Goal: Task Accomplishment & Management: Complete application form

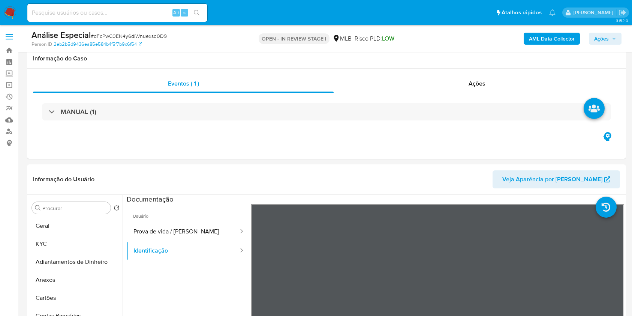
select select "100"
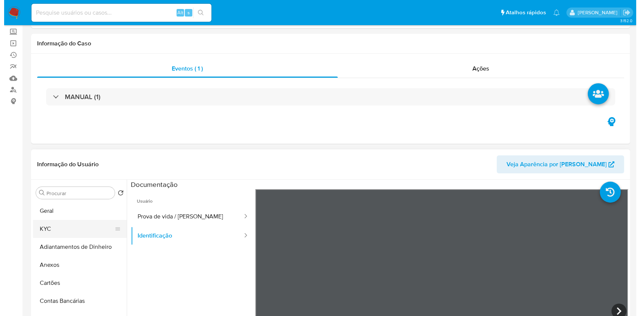
scroll to position [50, 0]
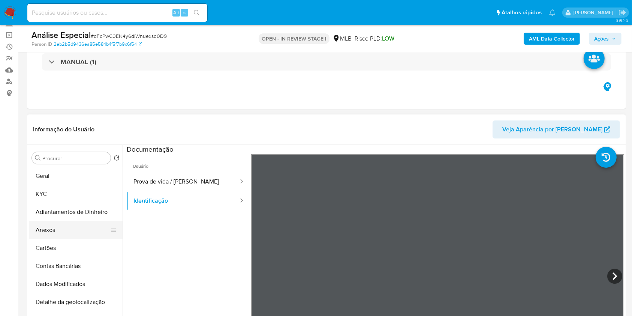
click at [75, 230] on button "Anexos" at bounding box center [73, 230] width 88 height 18
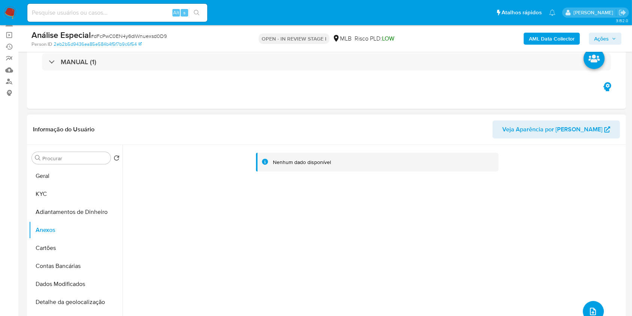
click at [594, 313] on span "upload-file" at bounding box center [592, 311] width 9 height 9
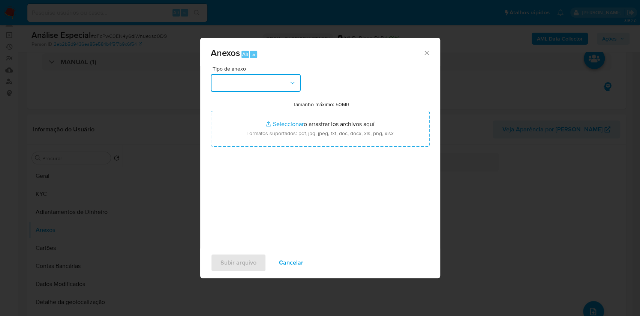
click at [250, 90] on button "button" at bounding box center [256, 83] width 90 height 18
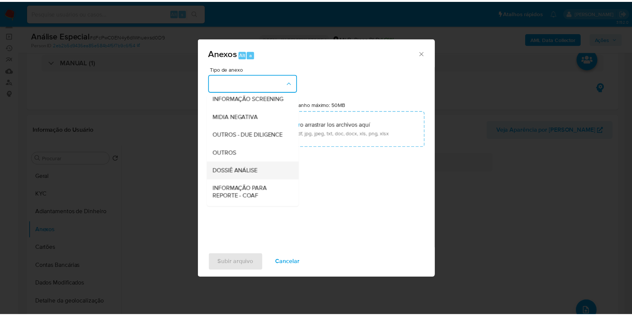
scroll to position [115, 0]
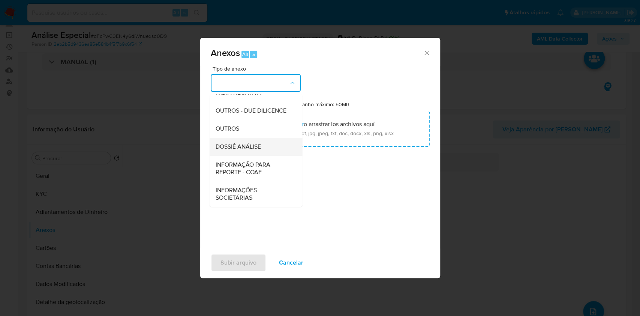
click at [267, 149] on div "DOSSIÊ ANÁLISE" at bounding box center [253, 147] width 76 height 18
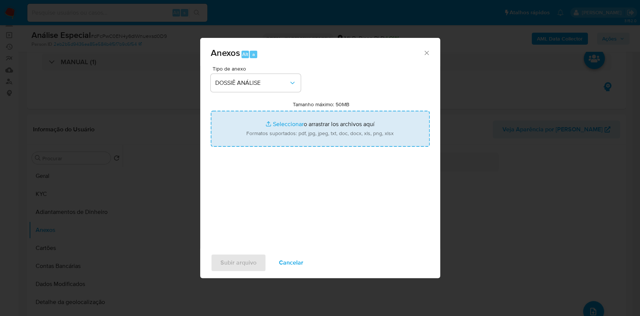
type input "C:\fakepath\Mulan 599594944_ Kelvin de Celles Formentao 2025_08_12_14_30_02.pdf"
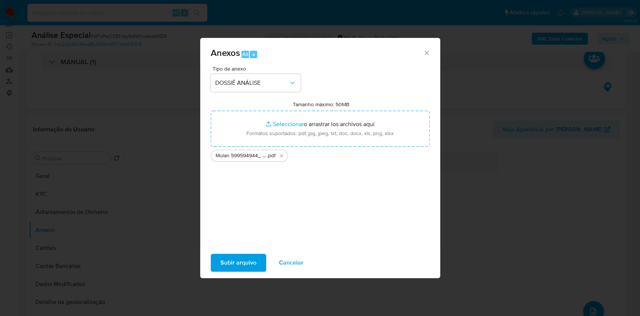
click at [250, 260] on span "Subir arquivo" at bounding box center [238, 262] width 36 height 16
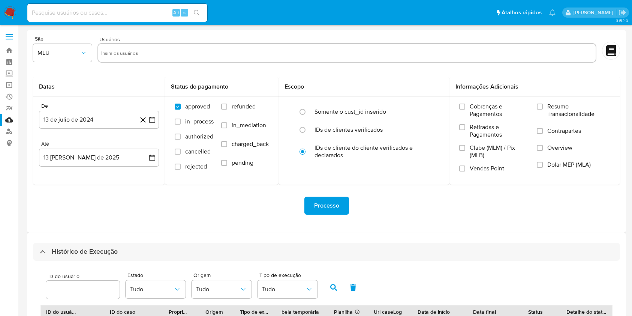
select select "20"
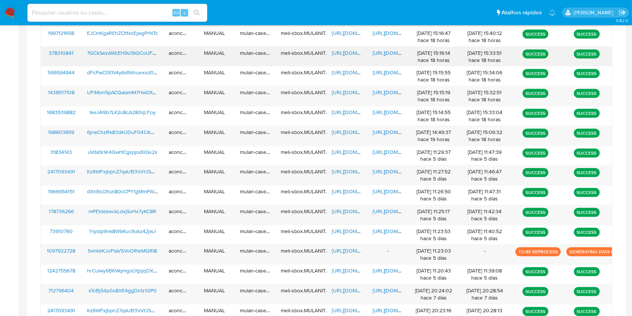
click at [345, 50] on span "https://docs.google.com/spreadsheets/d/1DniDqYq_0o_mUTkbaekwUUd78TNGeVOnY-D_h_t…" at bounding box center [358, 52] width 52 height 7
click at [380, 58] on div "https://docs.google.com/document/d/1NzN9YWRjwJKT2_vcBcSZ5nDEdv-bj8jX4WYc0wbGec0…" at bounding box center [387, 56] width 41 height 19
click at [381, 55] on span "https://docs.google.com/document/d/1NzN9YWRjwJKT2_vcBcSZ5nDEdv-bj8jX4WYc0wbGec0…" at bounding box center [399, 52] width 52 height 7
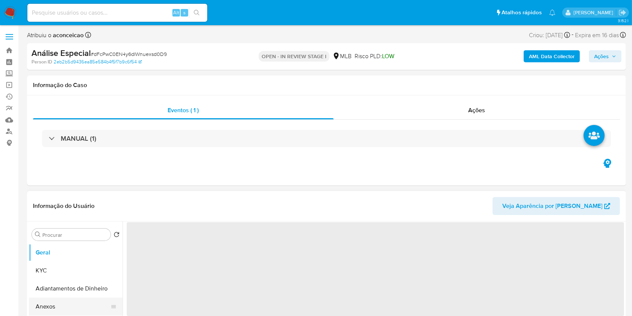
click at [58, 307] on button "Anexos" at bounding box center [73, 306] width 88 height 18
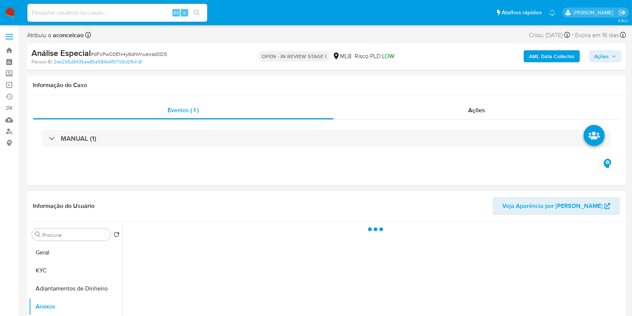
select select "10"
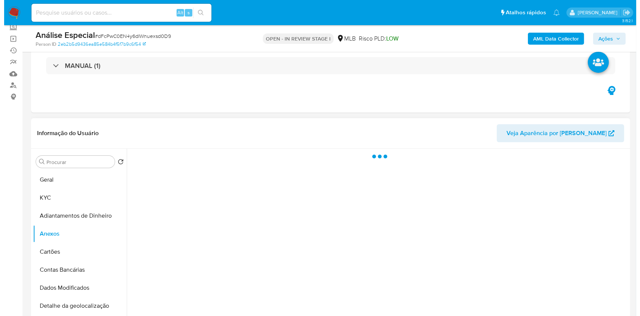
scroll to position [100, 0]
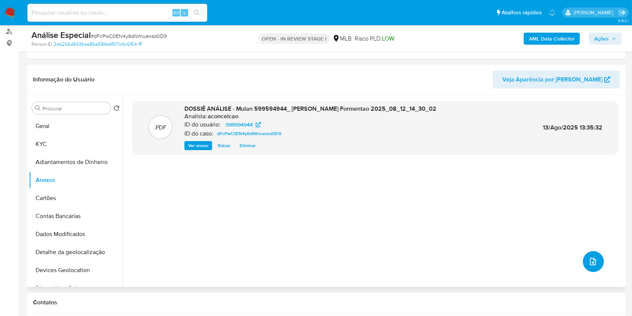
click at [597, 261] on button "upload-file" at bounding box center [593, 261] width 21 height 21
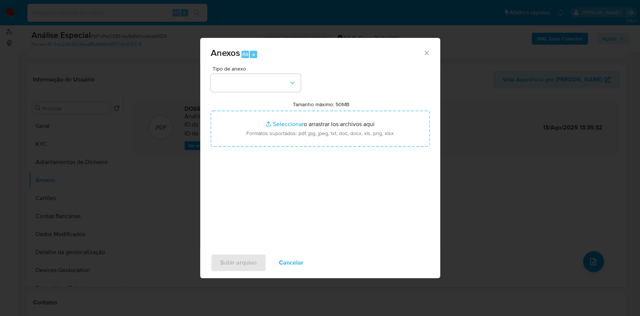
click at [268, 83] on button "button" at bounding box center [256, 83] width 90 height 18
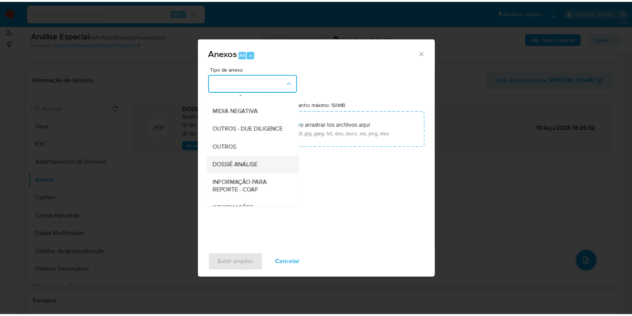
scroll to position [115, 0]
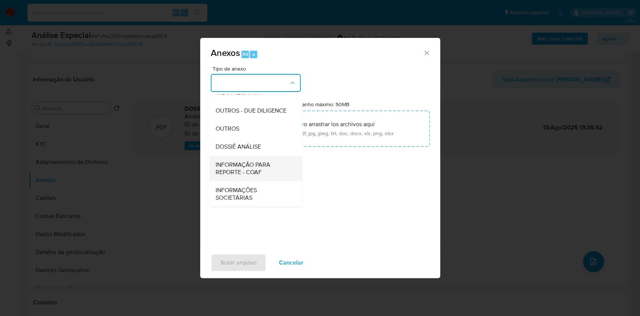
click at [257, 163] on span "INFORMAÇÃO PARA REPORTE - COAF" at bounding box center [253, 168] width 76 height 15
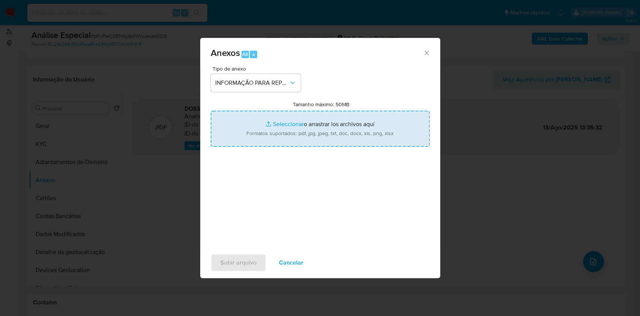
type input "C:\fakepath\SAR - XXX - CPF 38943658893 - KELVIN DE CELLES FORMENTAO.pdf"
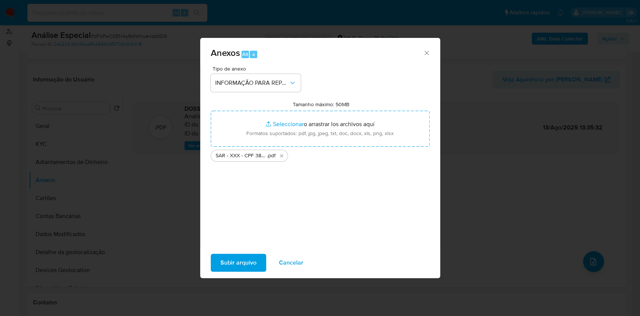
click at [242, 258] on span "Subir arquivo" at bounding box center [238, 262] width 36 height 16
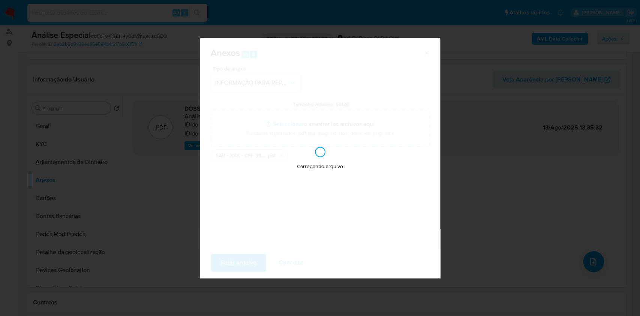
click at [533, 112] on div "Anexos Alt a Tipo de anexo INFORMAÇÃO PARA REPORTE - COAF Tamanho máximo: 50MB …" at bounding box center [320, 158] width 640 height 316
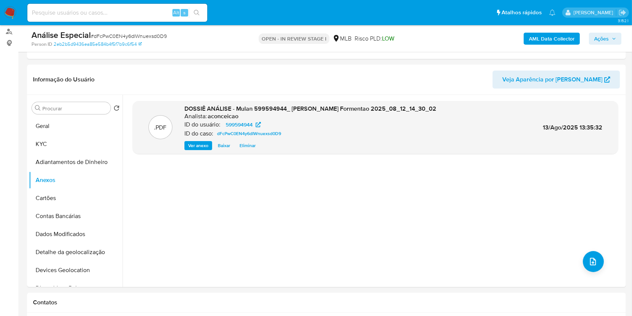
click at [602, 40] on span "Ações" at bounding box center [601, 39] width 15 height 12
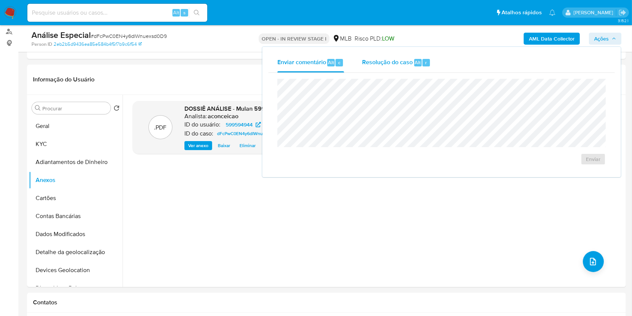
click at [379, 68] on div "Resolução do caso Alt r" at bounding box center [396, 62] width 69 height 19
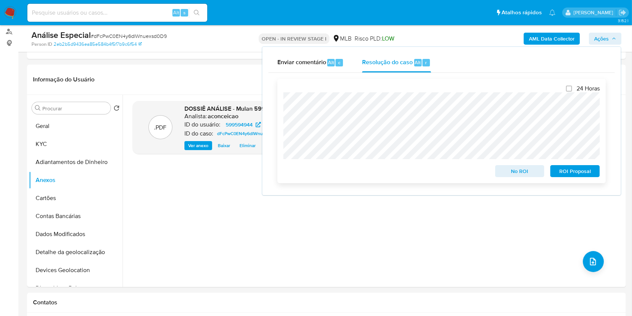
click at [573, 175] on span "ROI Proposal" at bounding box center [574, 171] width 39 height 10
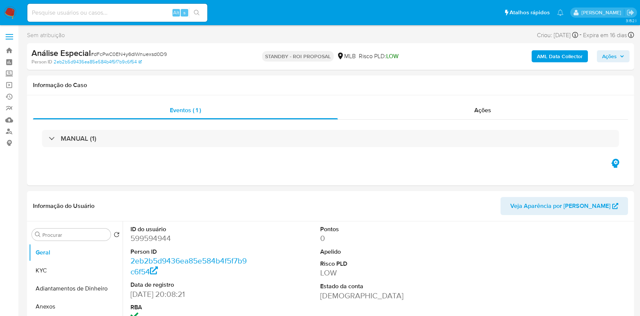
select select "10"
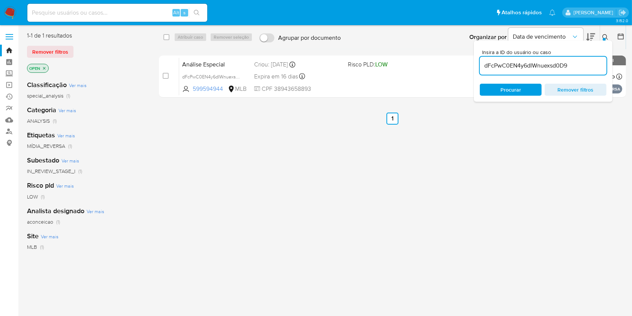
click at [546, 69] on input "dFcPwC0EN4y6dIWnuexsd0D9" at bounding box center [543, 66] width 127 height 10
paste input "7GCkSezAWcEH9U5IQCoUFY0X"
type input "7GCkSezAWcEH9U5IQCoUFY0X"
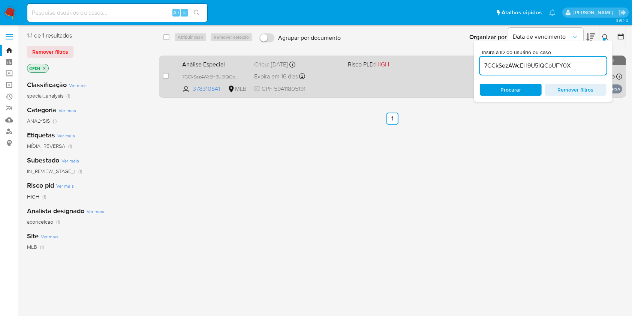
click at [424, 73] on div "Análise Especial 7GCkSezAWcEH9U5IQCoUFY0X 378310841 MLB Risco PLD: HIGH Criou: …" at bounding box center [400, 76] width 443 height 38
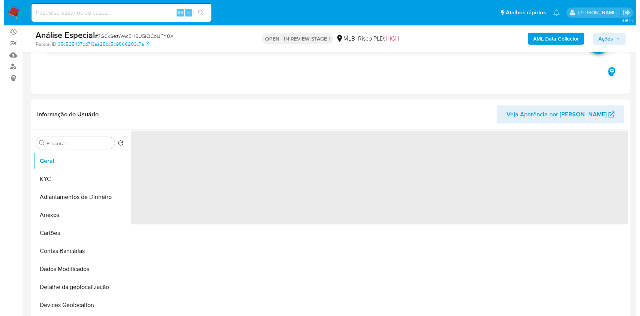
scroll to position [100, 0]
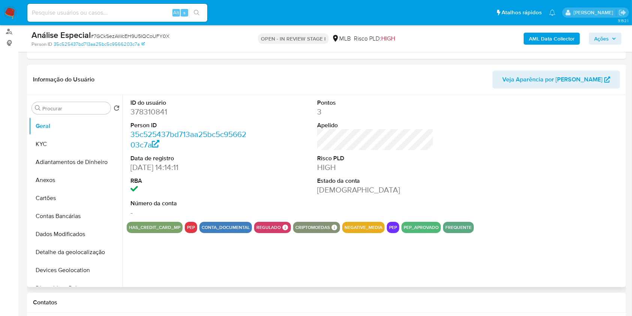
select select "10"
click at [66, 145] on button "KYC" at bounding box center [73, 144] width 88 height 18
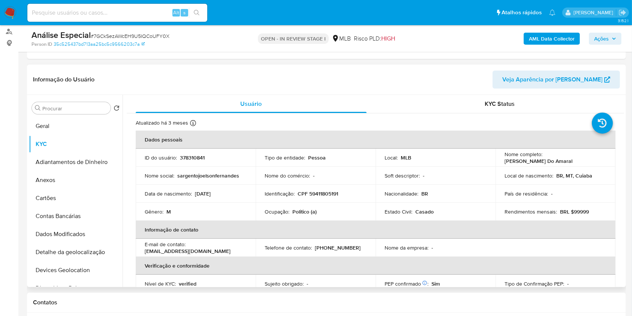
click at [301, 210] on p "Politico (a)" at bounding box center [304, 211] width 24 height 7
copy div "Ocupação : Politico (a)"
click at [340, 193] on div "Identificação : CPF 59411805191" at bounding box center [316, 193] width 102 height 7
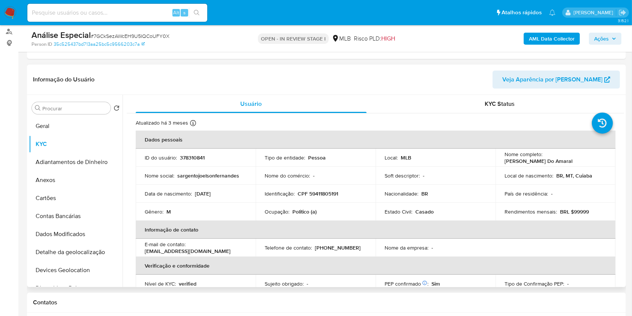
click at [340, 193] on div "Identificação : CPF 59411805191" at bounding box center [316, 193] width 102 height 7
click at [327, 192] on p "CPF 59411805191" at bounding box center [318, 193] width 40 height 7
copy p "59411805191"
click at [93, 107] on input "Procurar" at bounding box center [74, 108] width 65 height 7
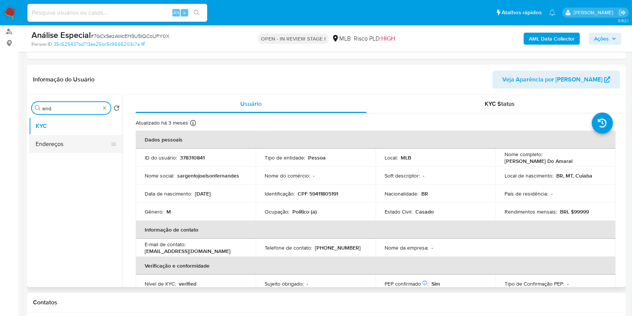
type input "end"
click at [84, 144] on button "Endereços" at bounding box center [73, 144] width 88 height 18
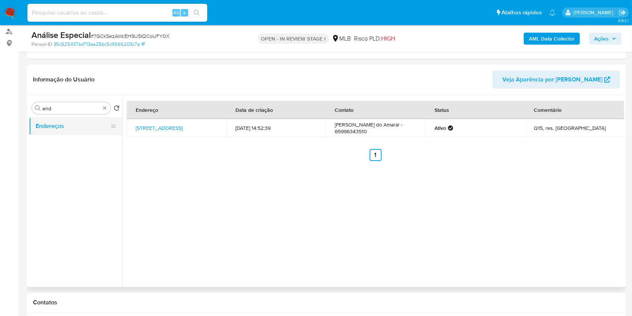
click at [84, 144] on ul "Endereços" at bounding box center [76, 201] width 94 height 169
click at [174, 127] on link "[STREET_ADDRESS]" at bounding box center [159, 127] width 47 height 7
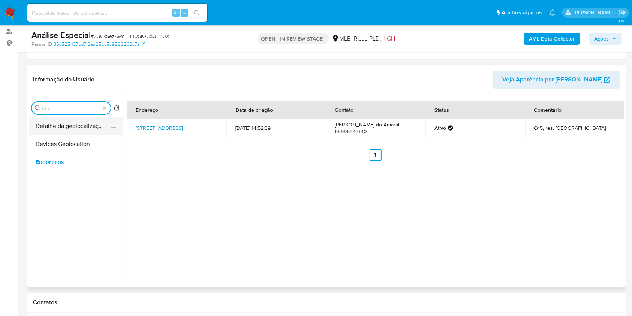
type input "geo"
click at [50, 124] on button "Detalhe da geolocalização" at bounding box center [73, 126] width 88 height 18
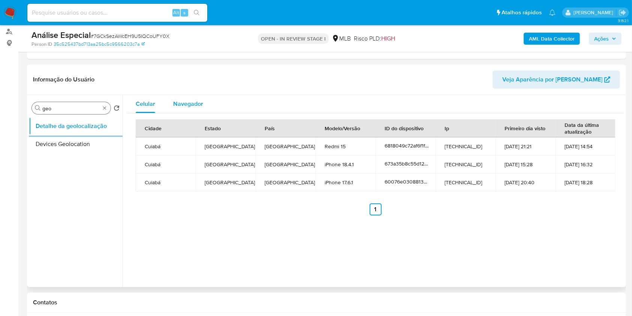
click at [190, 101] on span "Navegador" at bounding box center [188, 103] width 30 height 9
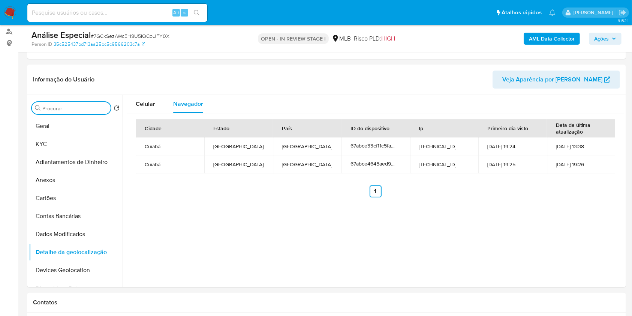
click at [88, 110] on input "Procurar" at bounding box center [74, 108] width 65 height 7
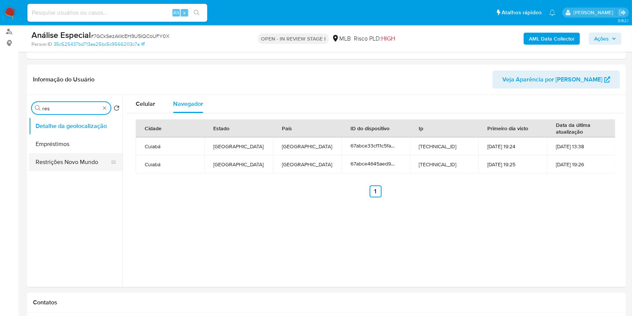
type input "res"
click at [72, 163] on button "Restrições Novo Mundo" at bounding box center [73, 162] width 88 height 18
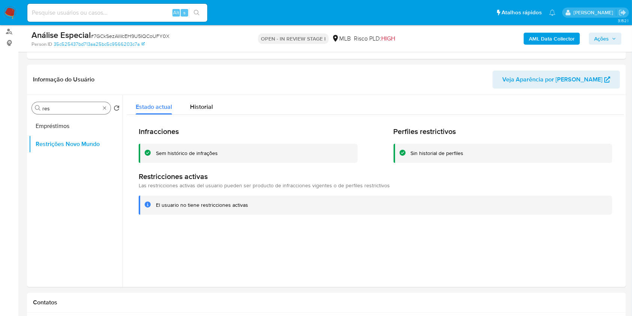
click at [108, 108] on div "Procurar res" at bounding box center [71, 108] width 79 height 12
type input "po"
click at [74, 127] on button "Dispositivos Point" at bounding box center [73, 126] width 88 height 18
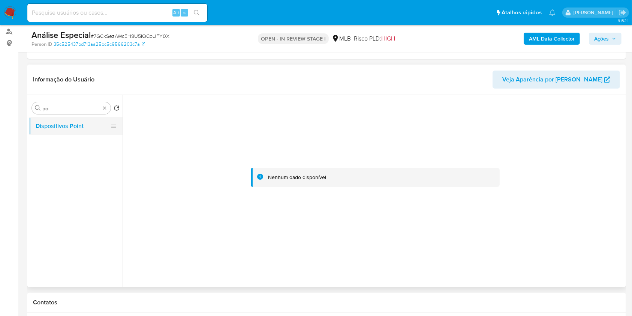
click at [74, 127] on button "Dispositivos Point" at bounding box center [73, 126] width 88 height 18
click at [105, 111] on div "Procurar po" at bounding box center [71, 108] width 79 height 12
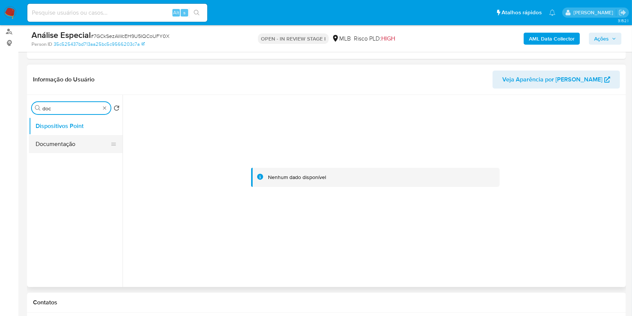
type input "doc"
click at [75, 141] on button "Documentação" at bounding box center [73, 144] width 88 height 18
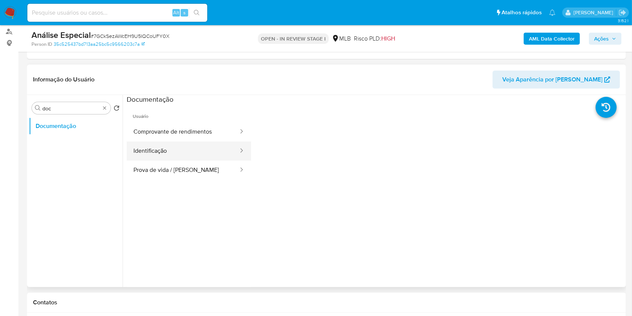
click at [201, 145] on button "Identificação" at bounding box center [183, 150] width 112 height 19
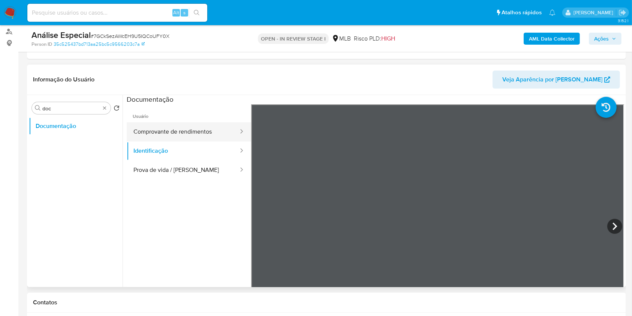
click at [191, 132] on button "Comprovante de rendimentos" at bounding box center [183, 131] width 112 height 19
click at [492, 87] on div "Informação do Usuário Veja Aparência por Pessoa Procurar doc Retornar ao pedido…" at bounding box center [326, 175] width 599 height 222
click at [536, 44] on b "AML Data Collector" at bounding box center [552, 39] width 46 height 12
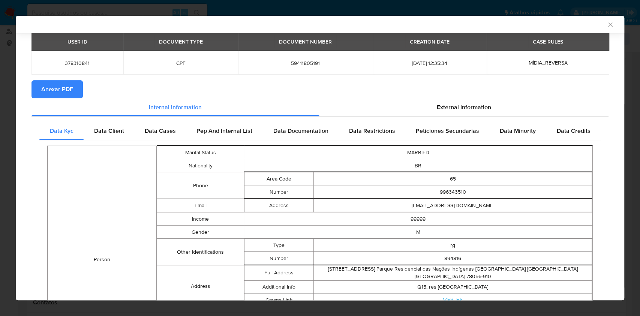
scroll to position [48, 0]
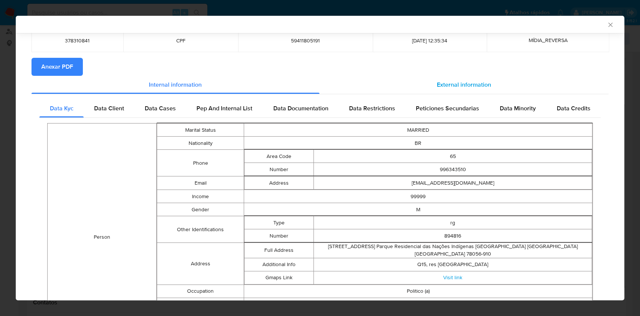
click at [448, 83] on span "External information" at bounding box center [464, 84] width 54 height 9
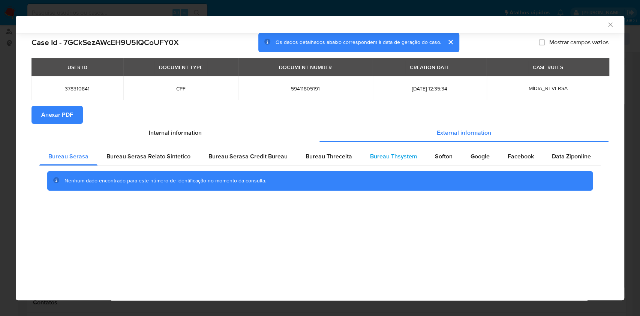
click at [390, 160] on span "Bureau Thsystem" at bounding box center [393, 156] width 47 height 9
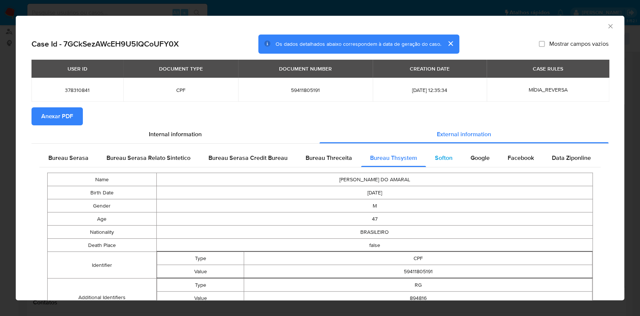
click at [444, 158] on span "Softon" at bounding box center [444, 157] width 18 height 9
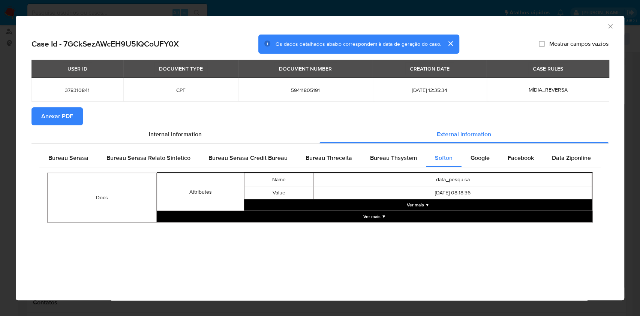
click at [430, 205] on button "Ver mais ▼" at bounding box center [418, 204] width 348 height 11
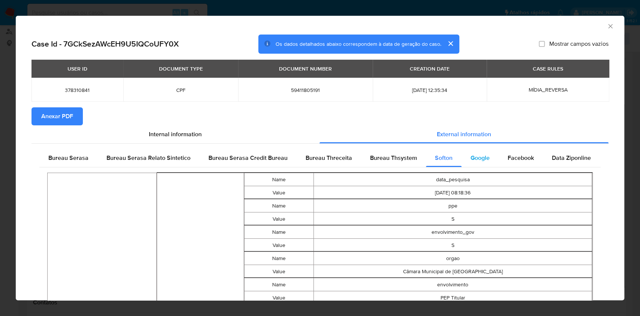
click at [484, 162] on span "Google" at bounding box center [479, 157] width 19 height 9
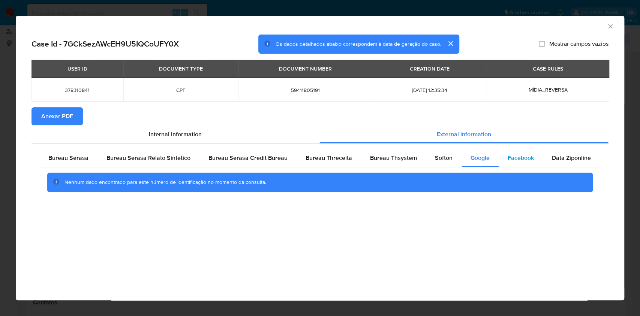
click at [514, 154] on span "Facebook" at bounding box center [520, 157] width 26 height 9
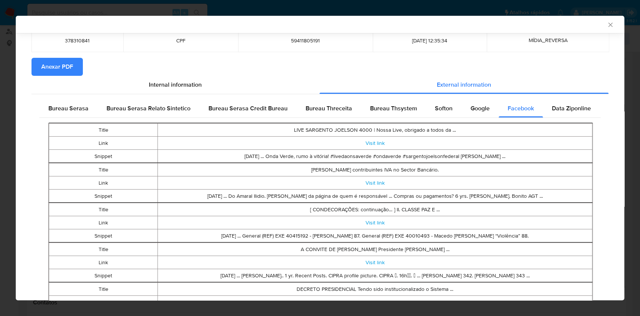
scroll to position [98, 0]
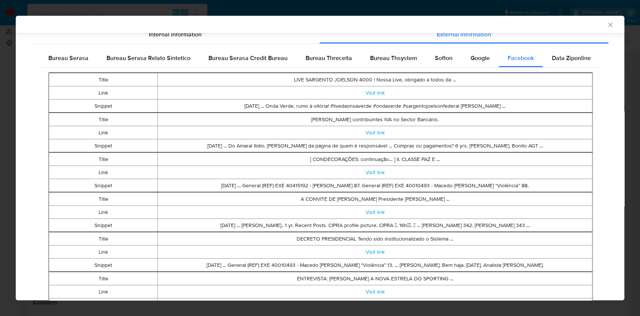
click at [516, 154] on td "[ CONDECORAÇÕES: continuação… ] II. CLASSE PAZ E ..." at bounding box center [374, 159] width 434 height 13
click at [558, 63] on div "Data Ziponline" at bounding box center [571, 58] width 57 height 18
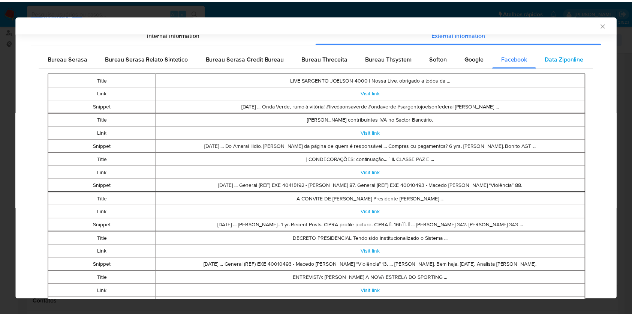
scroll to position [69, 0]
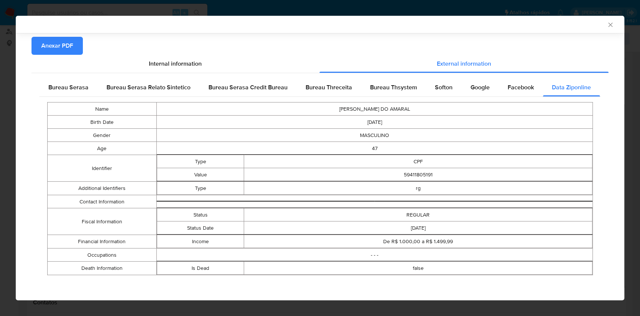
click at [606, 24] on icon "Fechar a janela" at bounding box center [609, 24] width 7 height 7
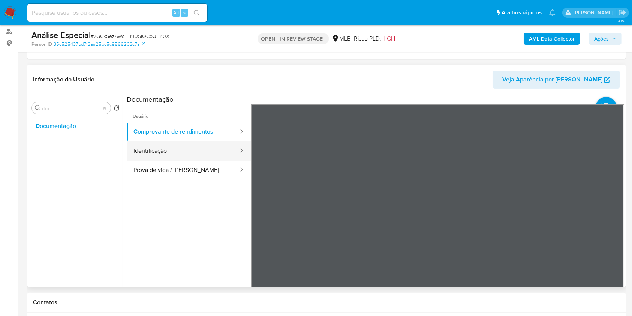
click at [177, 151] on button "Identificação" at bounding box center [183, 150] width 112 height 19
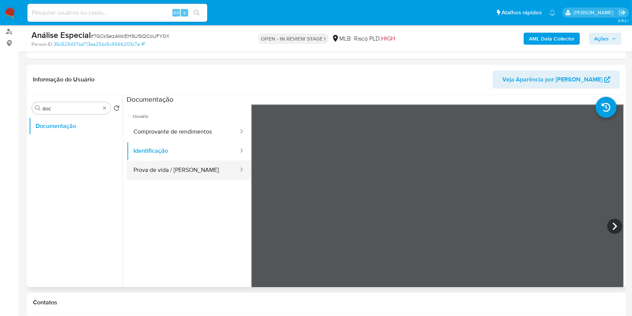
click at [179, 175] on button "Prova de vida / [PERSON_NAME]" at bounding box center [183, 169] width 112 height 19
click at [104, 111] on div "Procurar doc" at bounding box center [71, 108] width 79 height 12
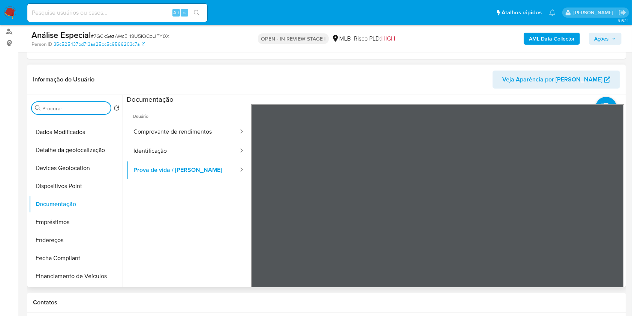
scroll to position [250, 0]
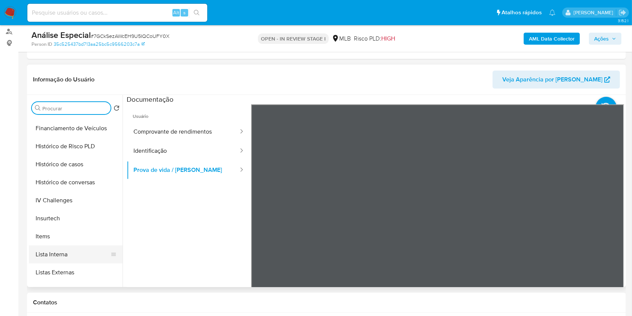
click at [76, 251] on button "Lista Interna" at bounding box center [73, 254] width 88 height 18
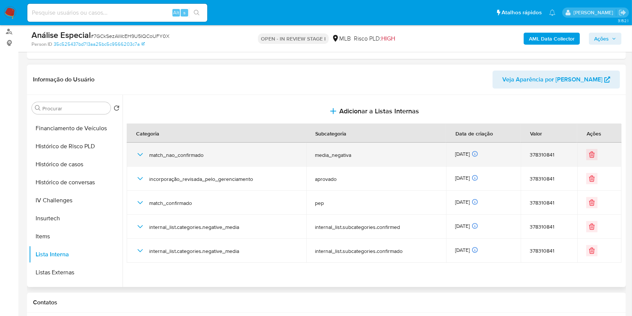
click at [143, 156] on icon "button" at bounding box center [140, 154] width 9 height 9
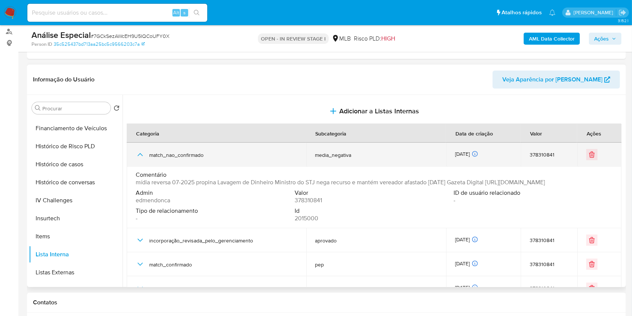
click at [142, 157] on icon "button" at bounding box center [140, 154] width 9 height 9
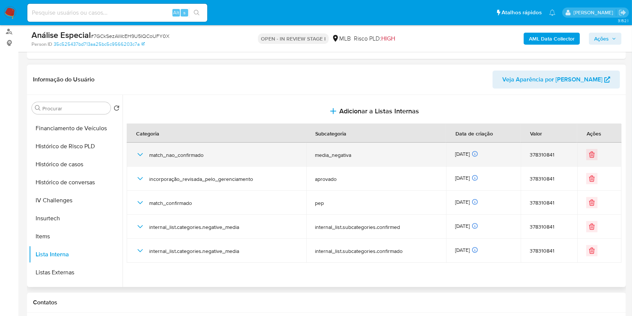
click at [142, 157] on icon "button" at bounding box center [140, 154] width 9 height 9
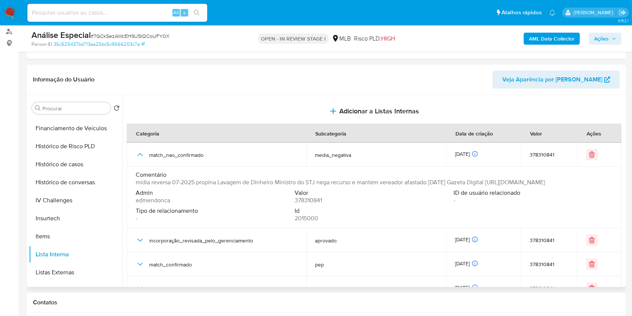
click at [506, 180] on span "mídia reversa 07-2025 propina Lavagem de Dinheiro Ministro do STJ nega recurso …" at bounding box center [340, 181] width 409 height 7
drag, startPoint x: 501, startPoint y: 181, endPoint x: 472, endPoint y: 192, distance: 31.4
click at [472, 186] on span "mídia reversa 07-2025 propina Lavagem de Dinheiro Ministro do STJ nega recurso …" at bounding box center [340, 181] width 409 height 7
